Goal: Navigation & Orientation: Understand site structure

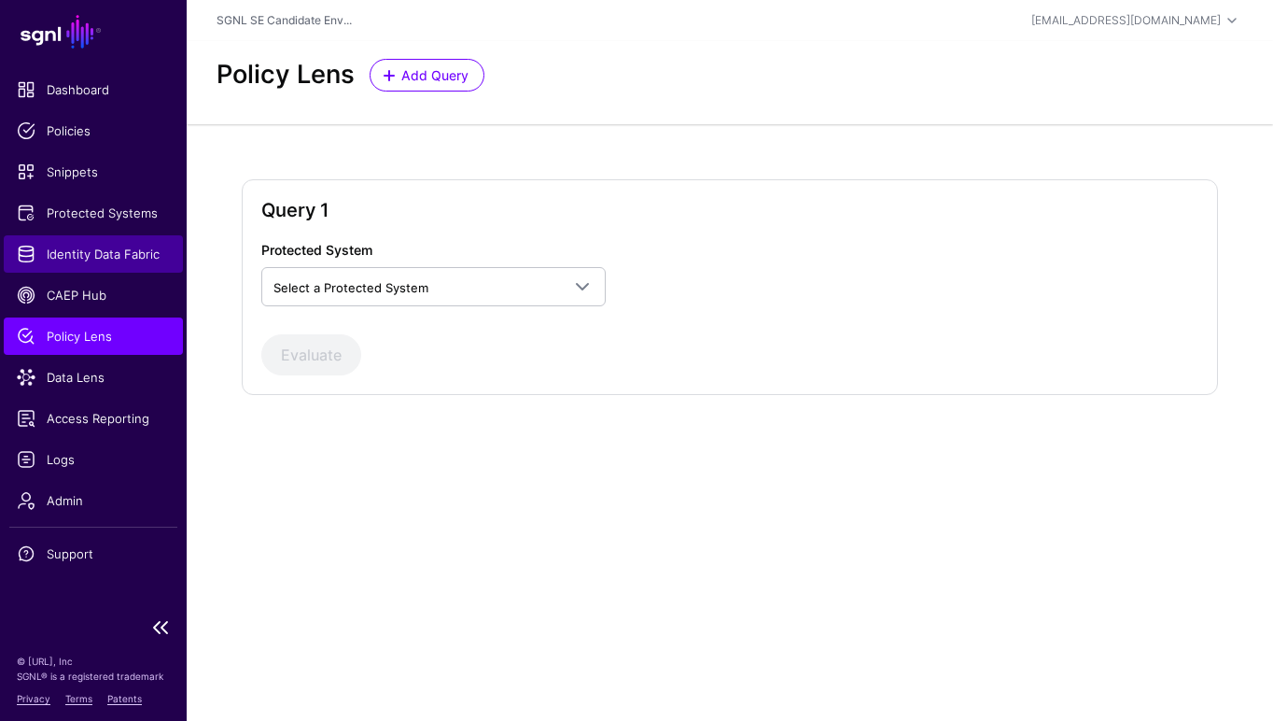
click at [86, 259] on span "Identity Data Fabric" at bounding box center [93, 254] width 153 height 19
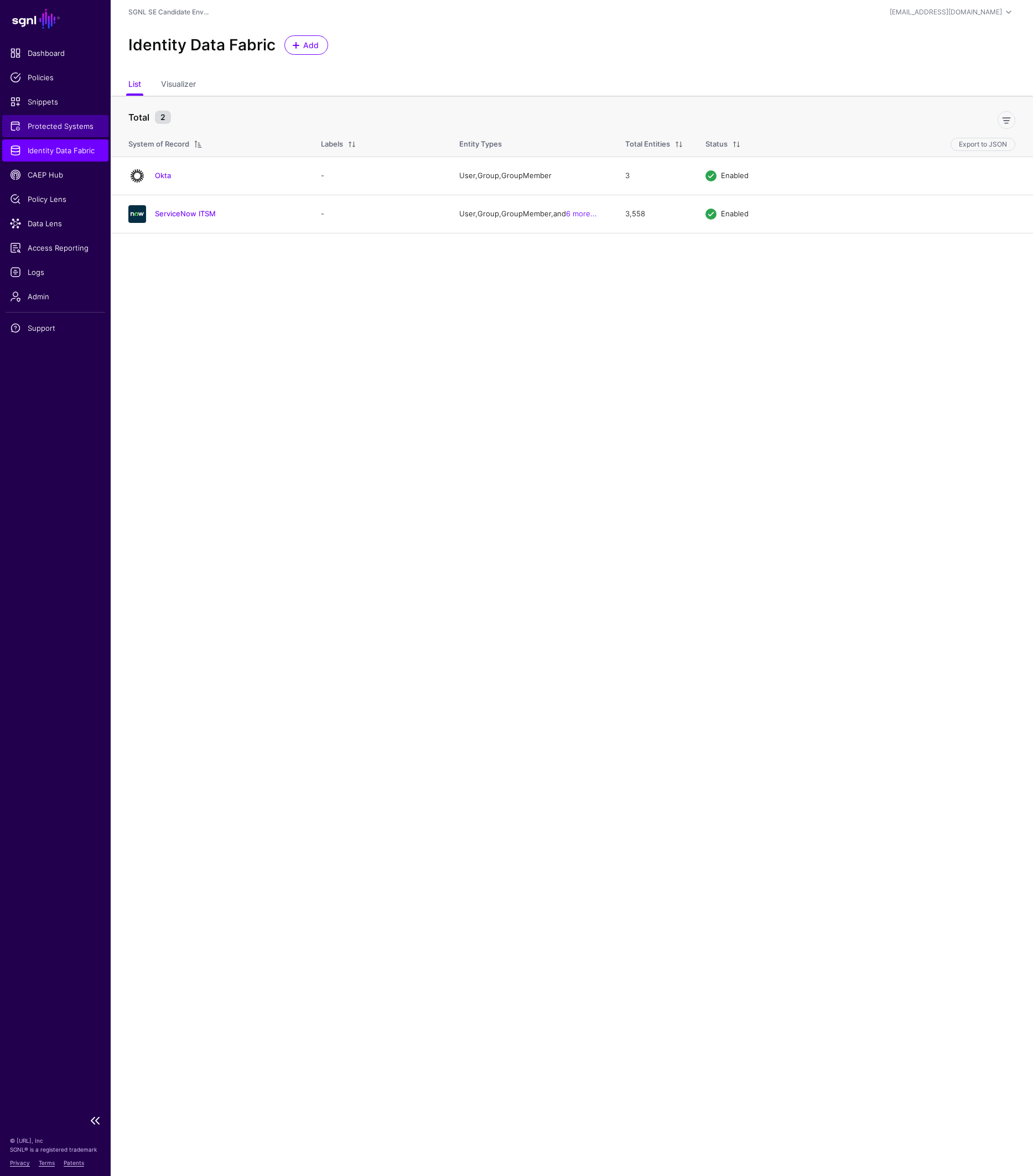
click at [60, 129] on span "Protected Systems" at bounding box center [55, 126] width 91 height 11
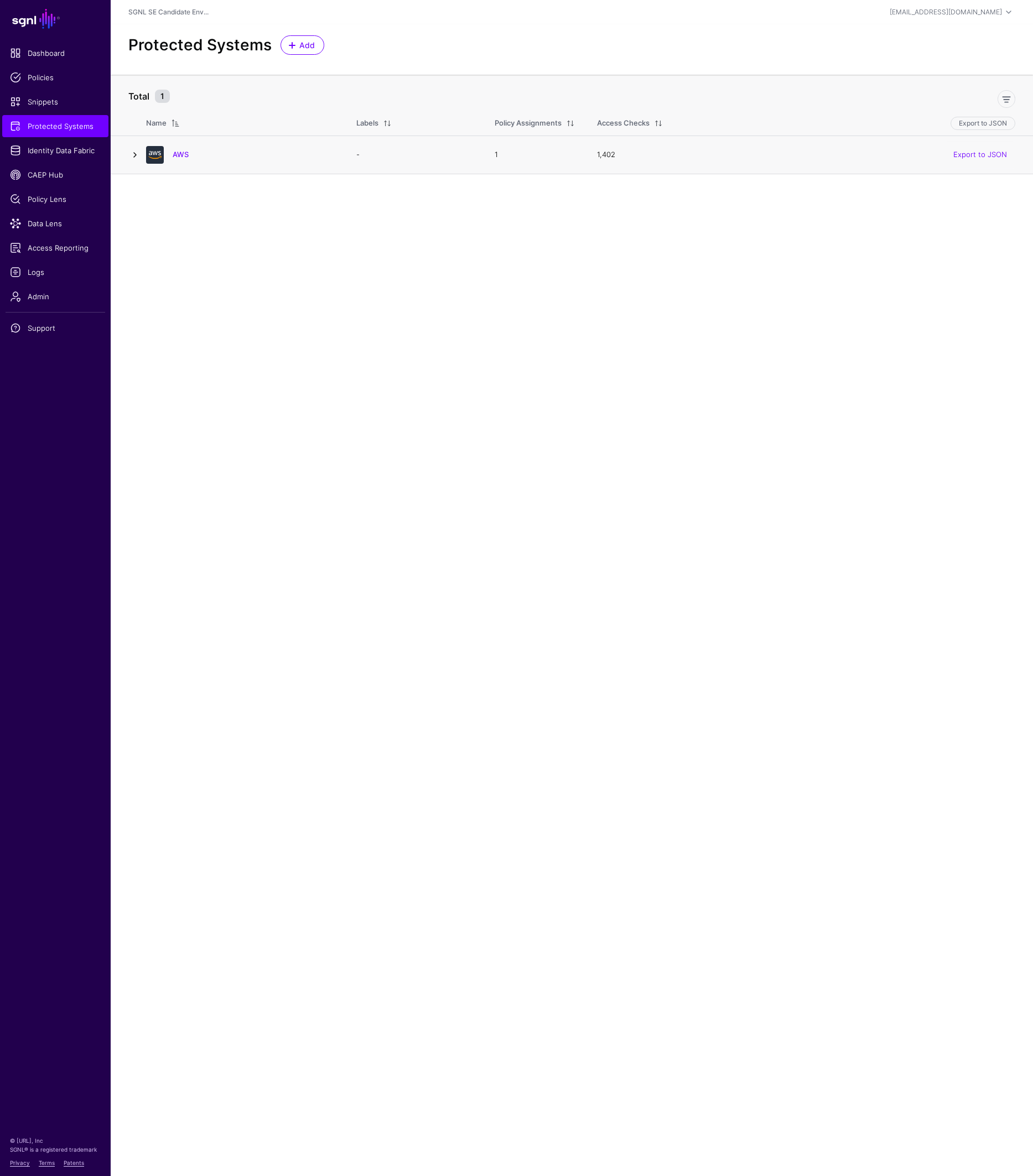
click at [135, 155] on link at bounding box center [135, 155] width 13 height 13
click at [46, 152] on span "Identity Data Fabric" at bounding box center [55, 150] width 91 height 11
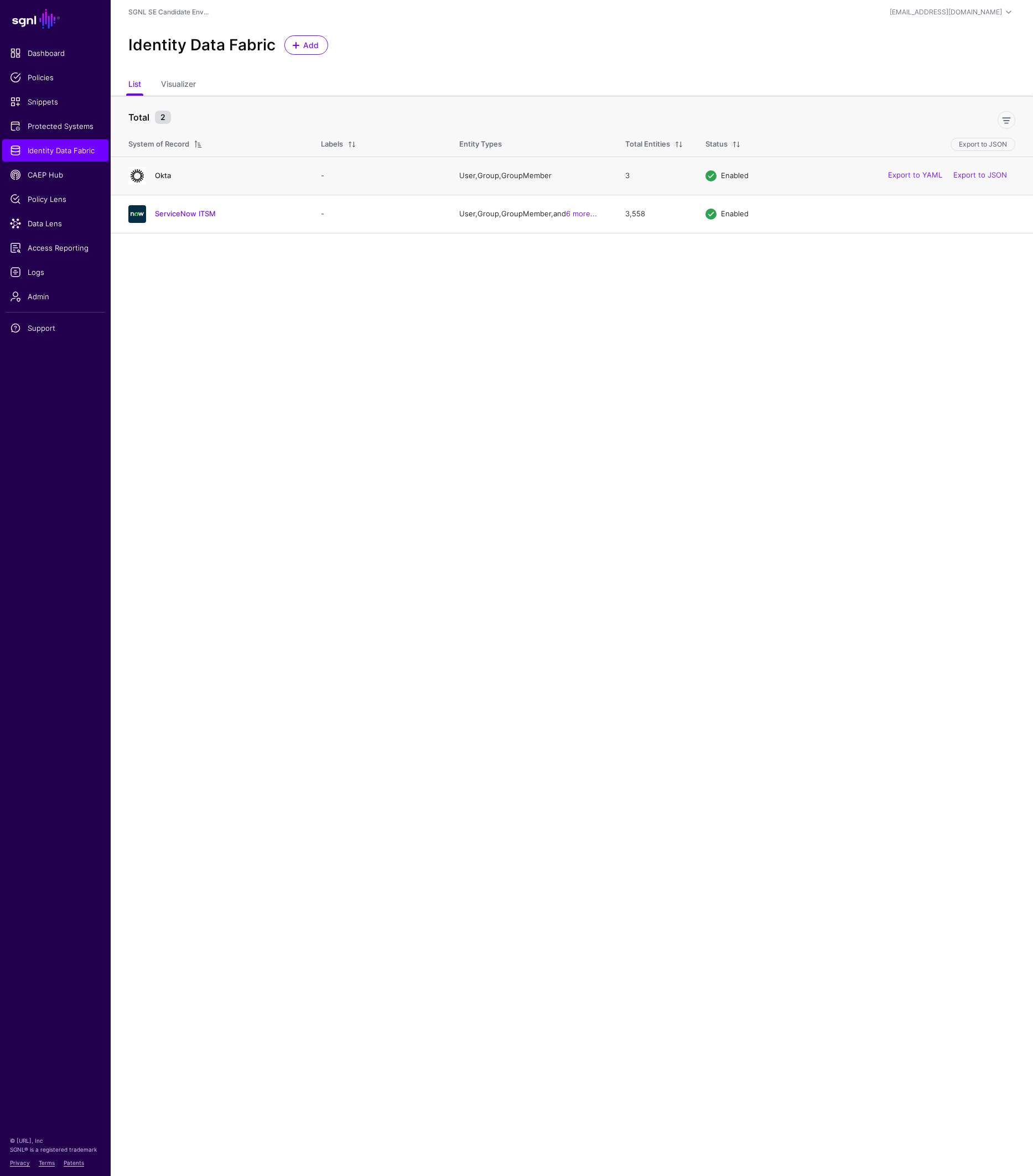
click at [164, 174] on link "Okta" at bounding box center [162, 175] width 16 height 9
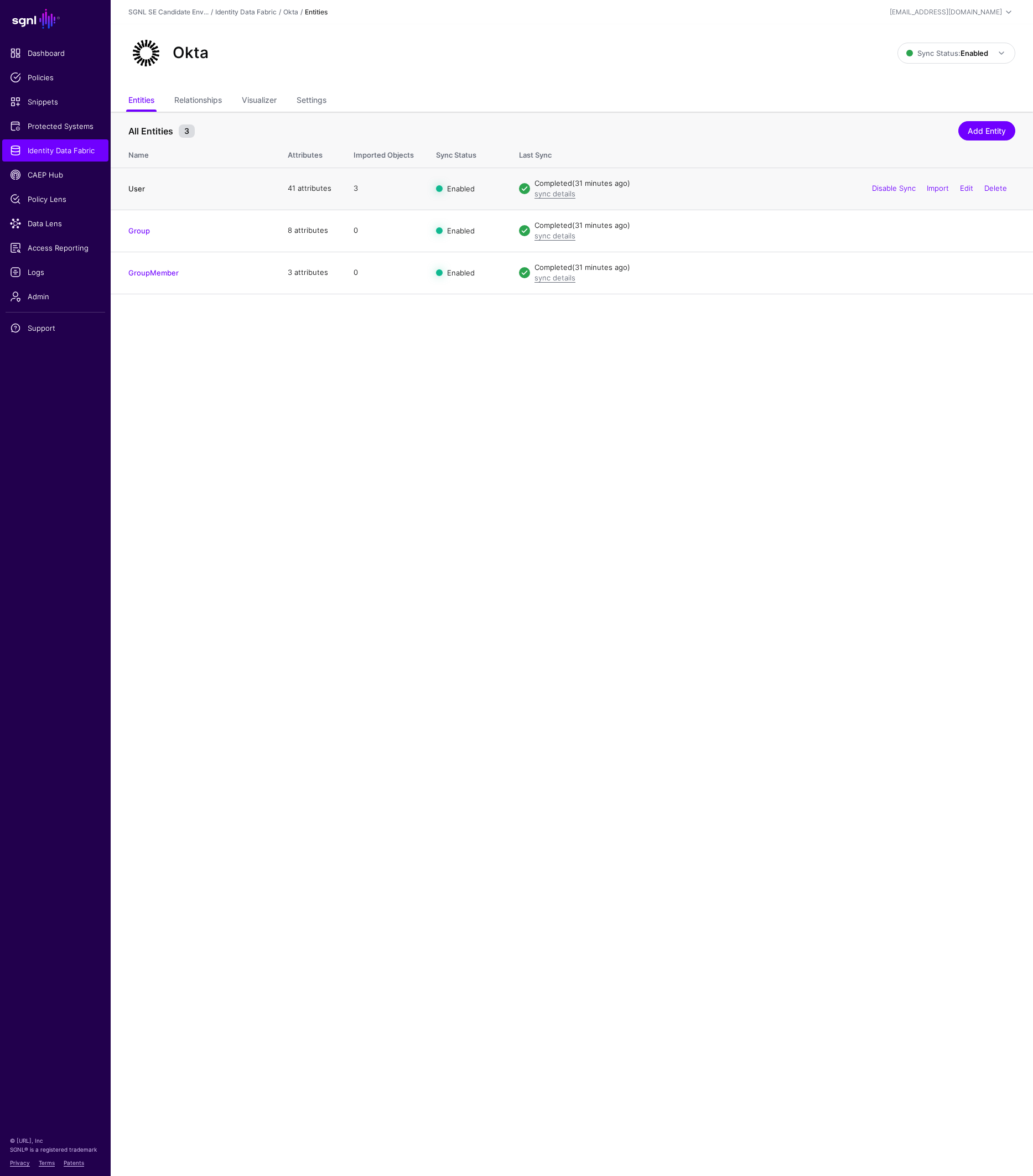
click at [137, 190] on link "User" at bounding box center [137, 188] width 17 height 9
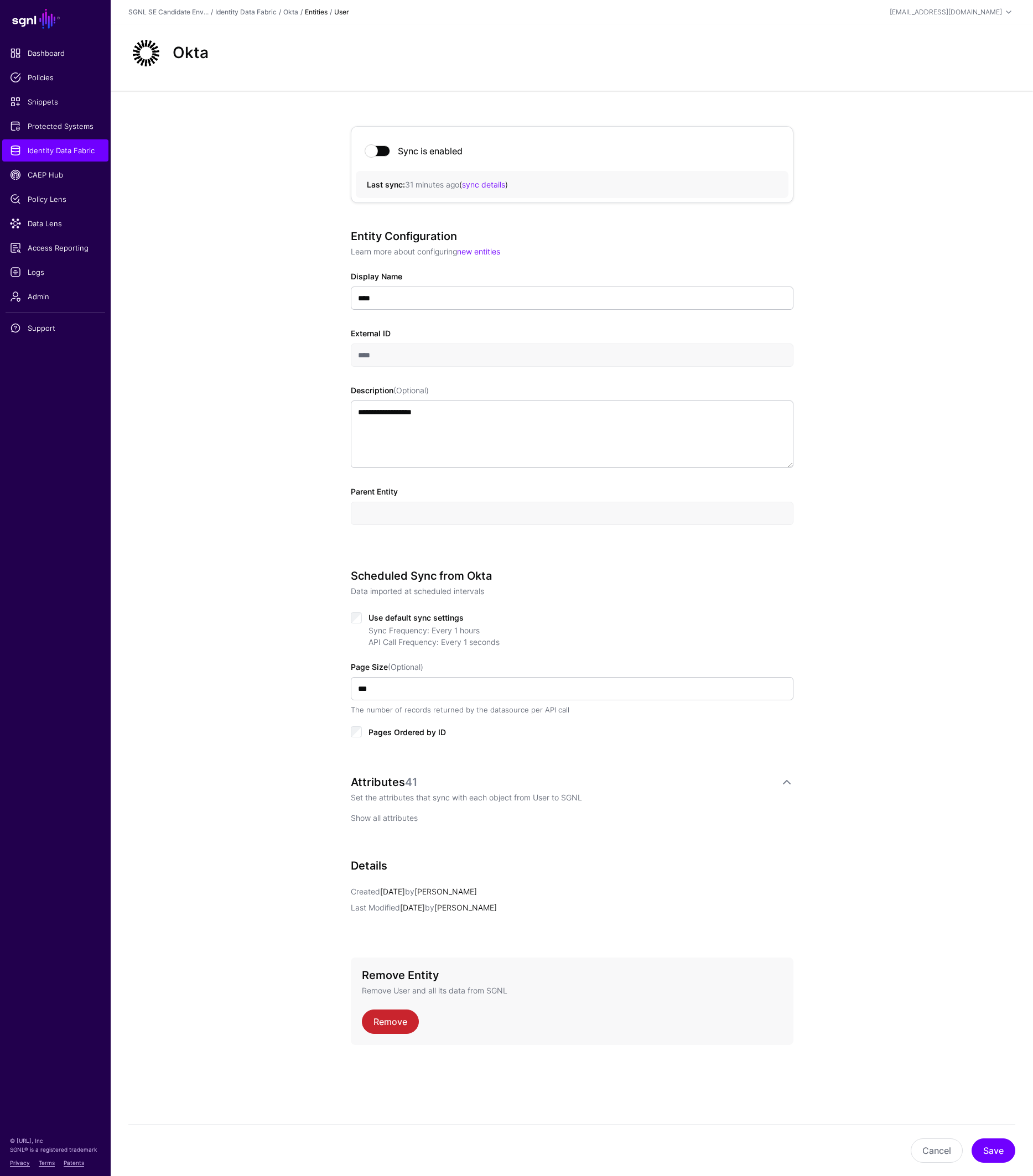
click at [379, 427] on link "Show all attributes" at bounding box center [384, 818] width 67 height 9
